Goal: Information Seeking & Learning: Check status

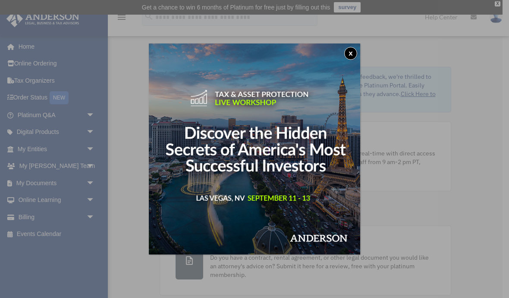
click at [348, 55] on button "x" at bounding box center [350, 53] width 13 height 13
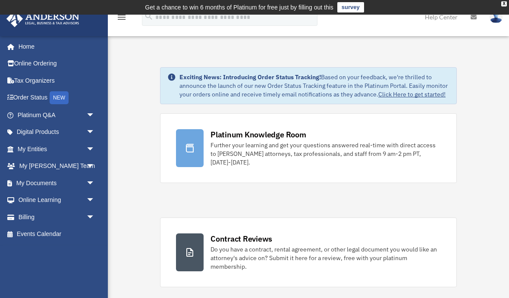
click at [49, 95] on link "Order Status NEW" at bounding box center [57, 98] width 102 height 18
click at [91, 109] on span "arrow_drop_down" at bounding box center [94, 115] width 17 height 18
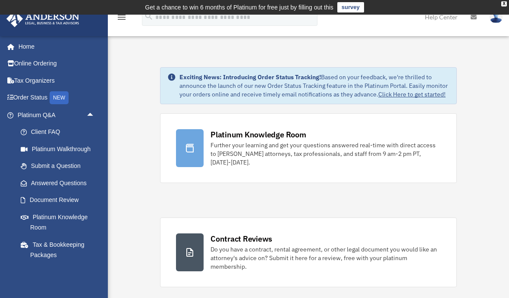
click at [59, 177] on link "Answered Questions" at bounding box center [60, 183] width 96 height 17
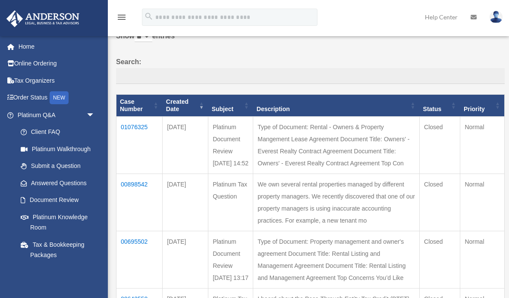
scroll to position [63, 0]
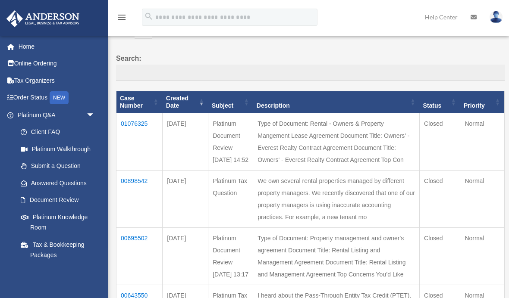
click at [135, 125] on td "01076325" at bounding box center [139, 141] width 46 height 57
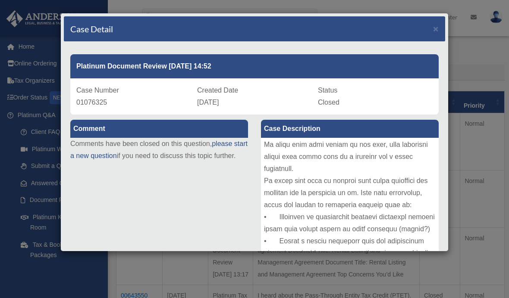
scroll to position [541, 0]
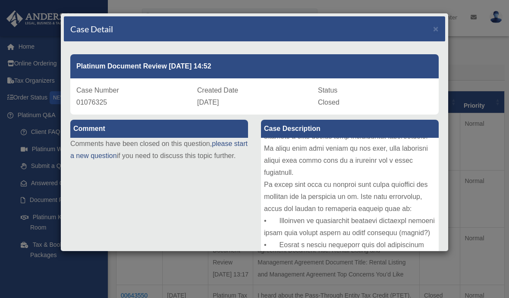
click at [437, 29] on span "×" at bounding box center [436, 29] width 6 height 10
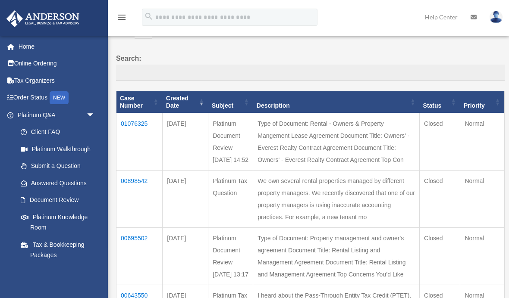
click at [49, 184] on link "Answered Questions" at bounding box center [55, 183] width 87 height 17
click at [131, 113] on td "01076325" at bounding box center [139, 141] width 46 height 57
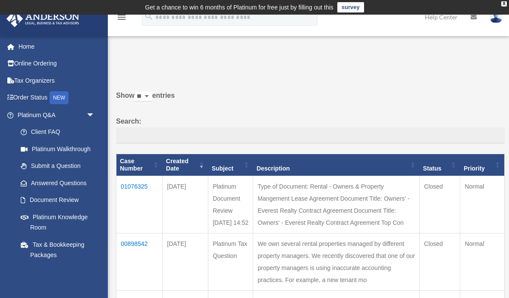
click at [136, 185] on td "01076325" at bounding box center [139, 204] width 46 height 57
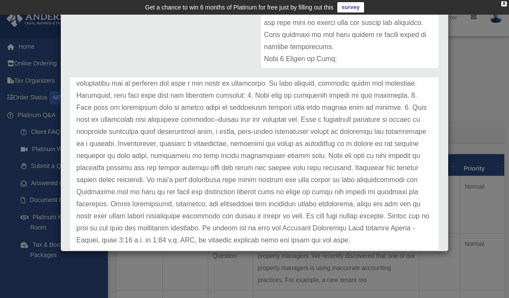
scroll to position [121, 0]
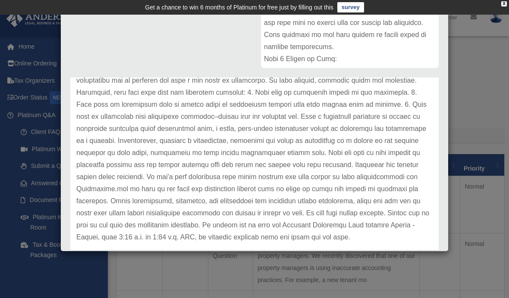
click at [162, 189] on p at bounding box center [254, 122] width 356 height 241
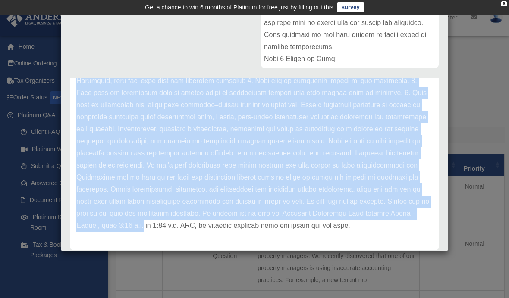
scroll to position [132, 0]
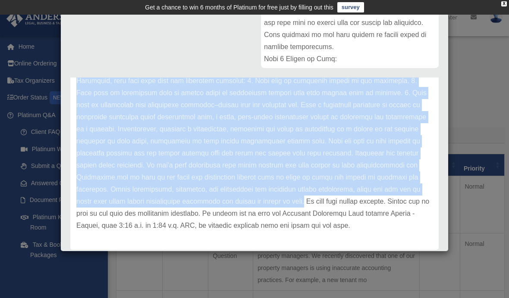
copy div "Update date : 08-14-2025 Hello Jimmy, Thank you for submitting your lease agree…"
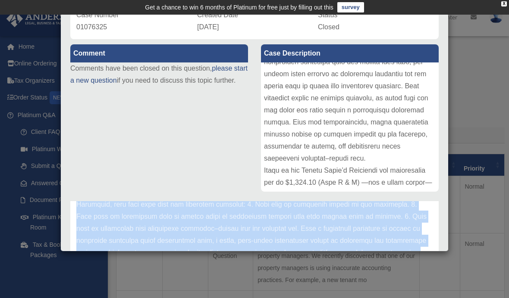
scroll to position [199, 0]
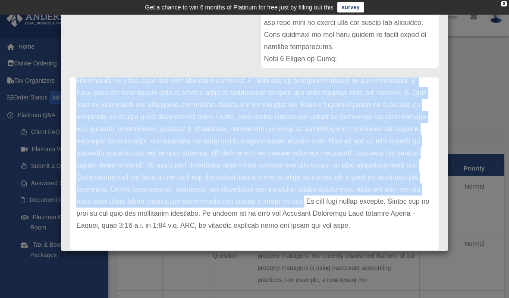
click at [365, 266] on div at bounding box center [254, 265] width 381 height 13
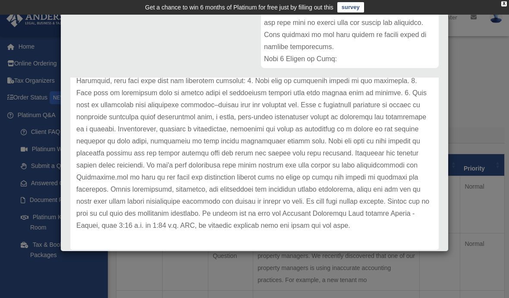
click at [391, 232] on div "Update date : 08-14-2025" at bounding box center [254, 111] width 368 height 278
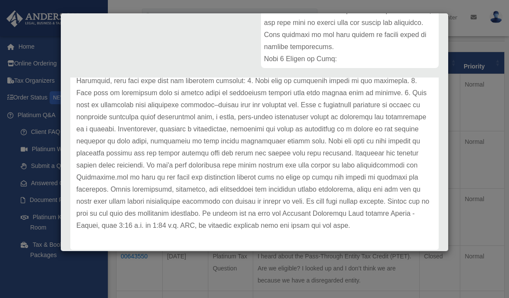
scroll to position [105, 0]
click at [187, 51] on div "Comment Comments have been closed on this question, please start a new question…" at bounding box center [254, 84] width 381 height 337
click at [466, 105] on div "Case Detail × Platinum Document Review 08/13/2025 14:52 Case Number 01076325 Cr…" at bounding box center [254, 149] width 509 height 298
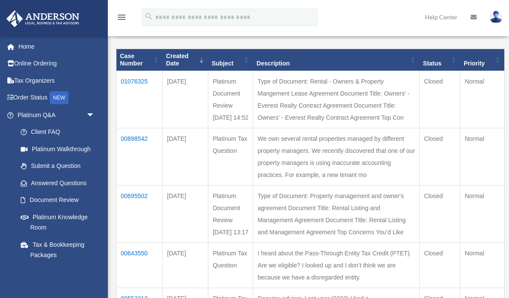
click at [496, 19] on img at bounding box center [495, 17] width 13 height 12
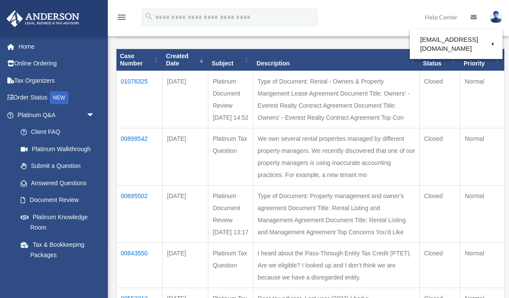
click at [503, 228] on td "Normal" at bounding box center [482, 213] width 44 height 57
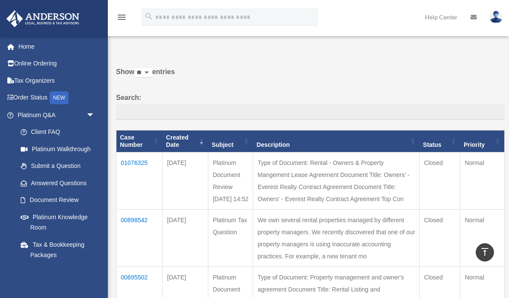
scroll to position [0, 0]
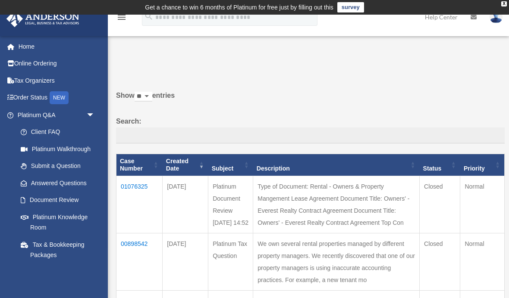
click at [499, 15] on img at bounding box center [495, 17] width 13 height 12
click at [414, 100] on label "Show ** ** ** *** entries" at bounding box center [310, 100] width 388 height 21
click at [152, 100] on select "** ** ** ***" at bounding box center [143, 97] width 18 height 10
click at [494, 20] on img at bounding box center [495, 17] width 13 height 12
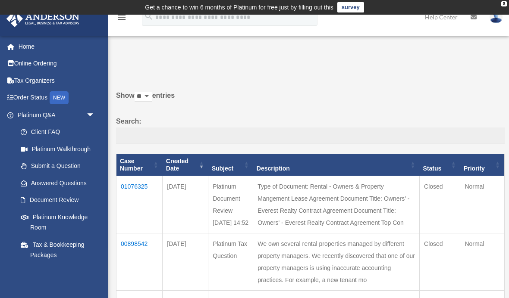
click at [341, 90] on label "Show ** ** ** *** entries" at bounding box center [310, 100] width 388 height 21
click at [152, 92] on select "** ** ** ***" at bounding box center [143, 97] width 18 height 10
click at [501, 18] on img at bounding box center [495, 17] width 13 height 12
click at [342, 78] on link "Logout" at bounding box center [355, 75] width 86 height 18
